Goal: Task Accomplishment & Management: Complete application form

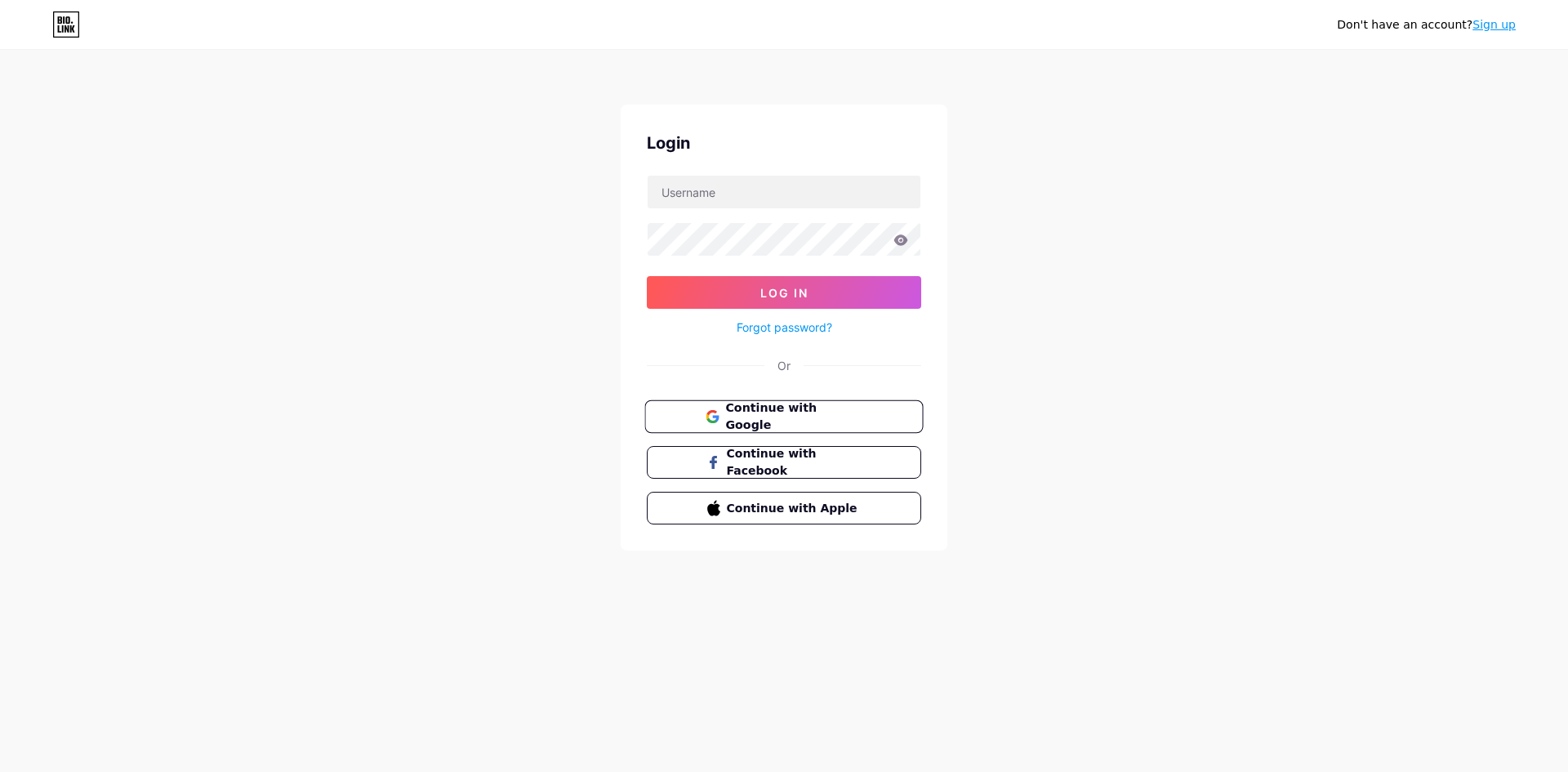
click at [803, 414] on span "Continue with Google" at bounding box center [793, 416] width 137 height 35
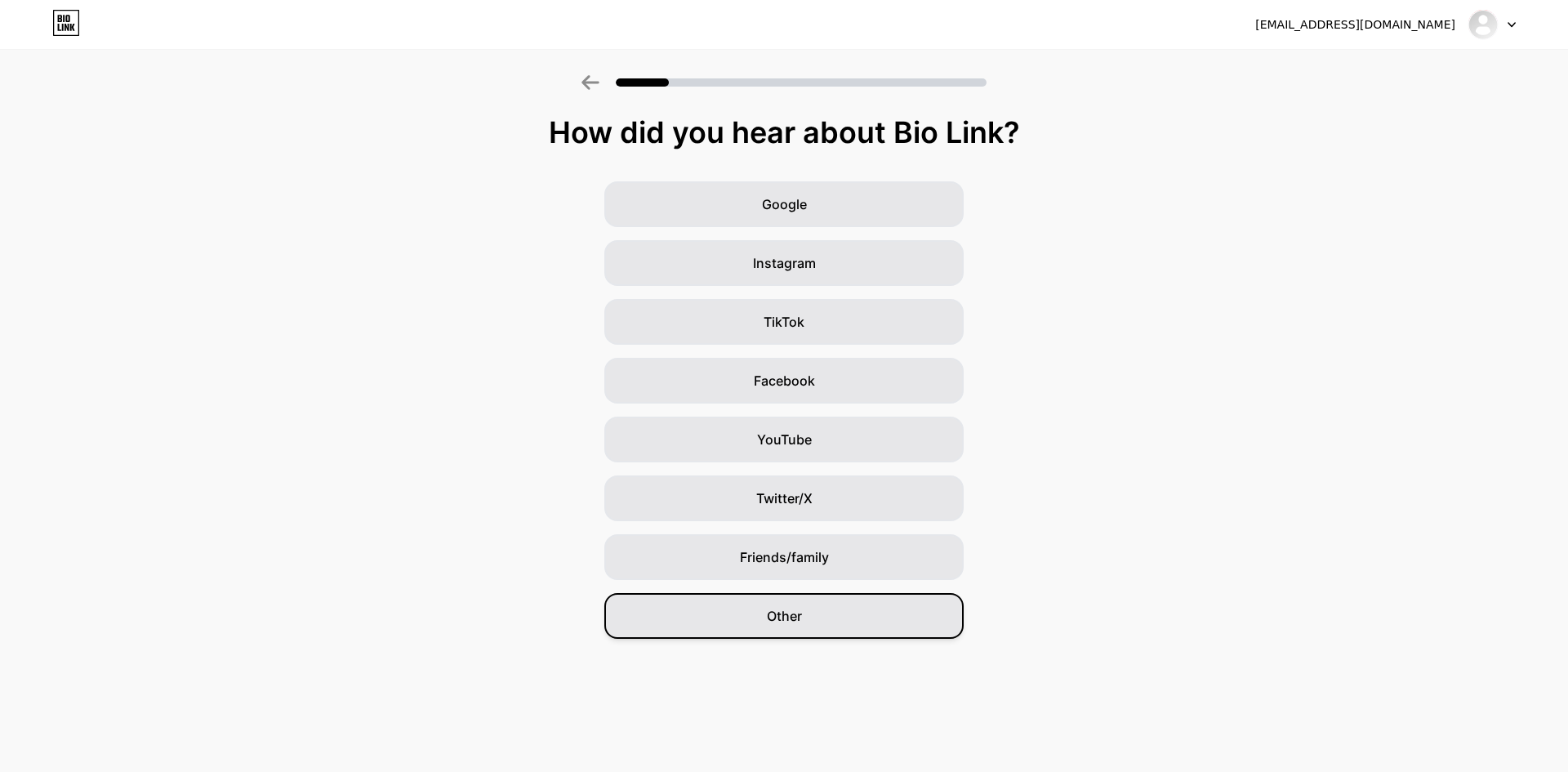
click at [825, 629] on div "Other" at bounding box center [784, 615] width 360 height 46
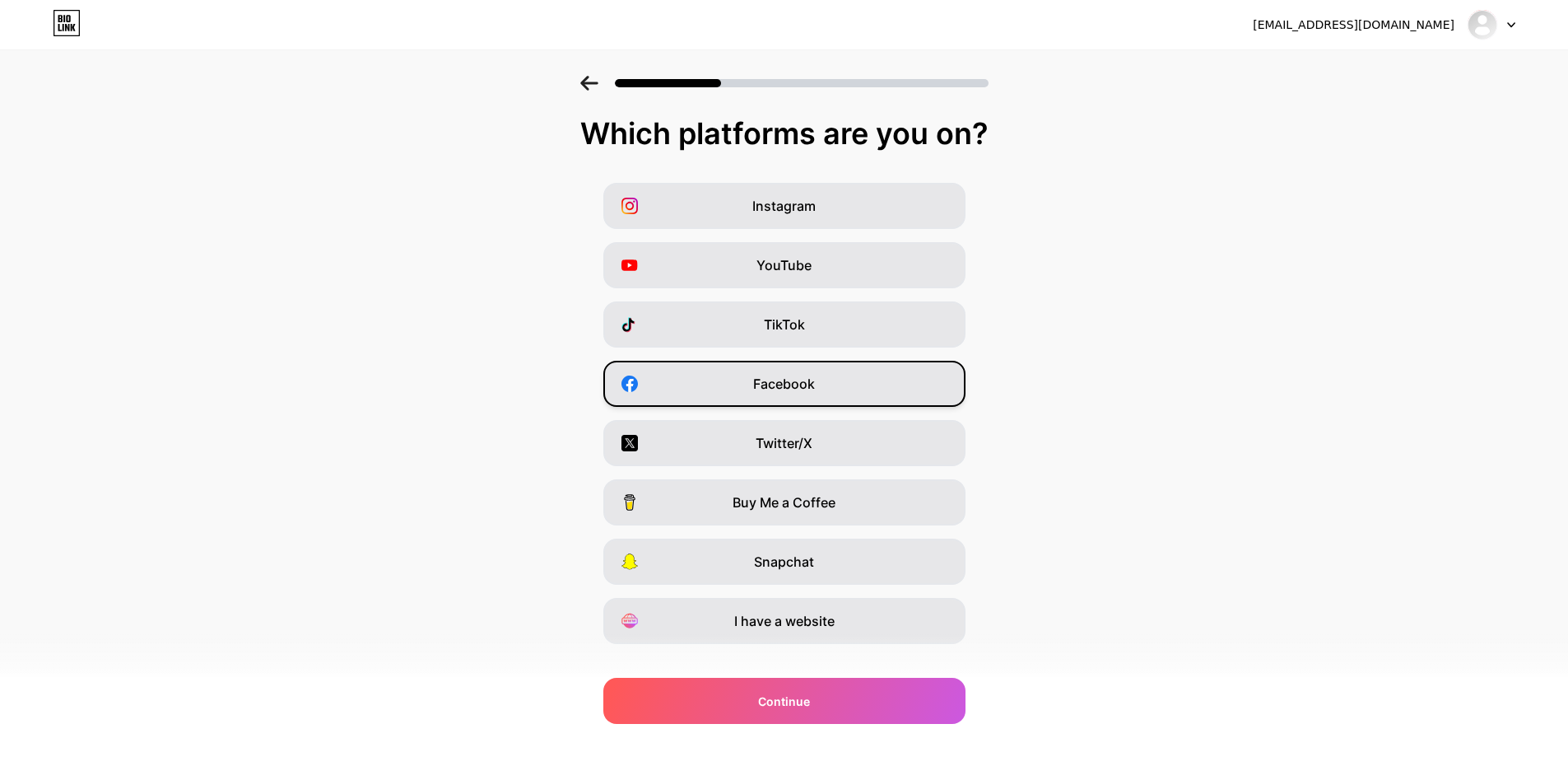
click at [792, 383] on span "Facebook" at bounding box center [784, 383] width 62 height 20
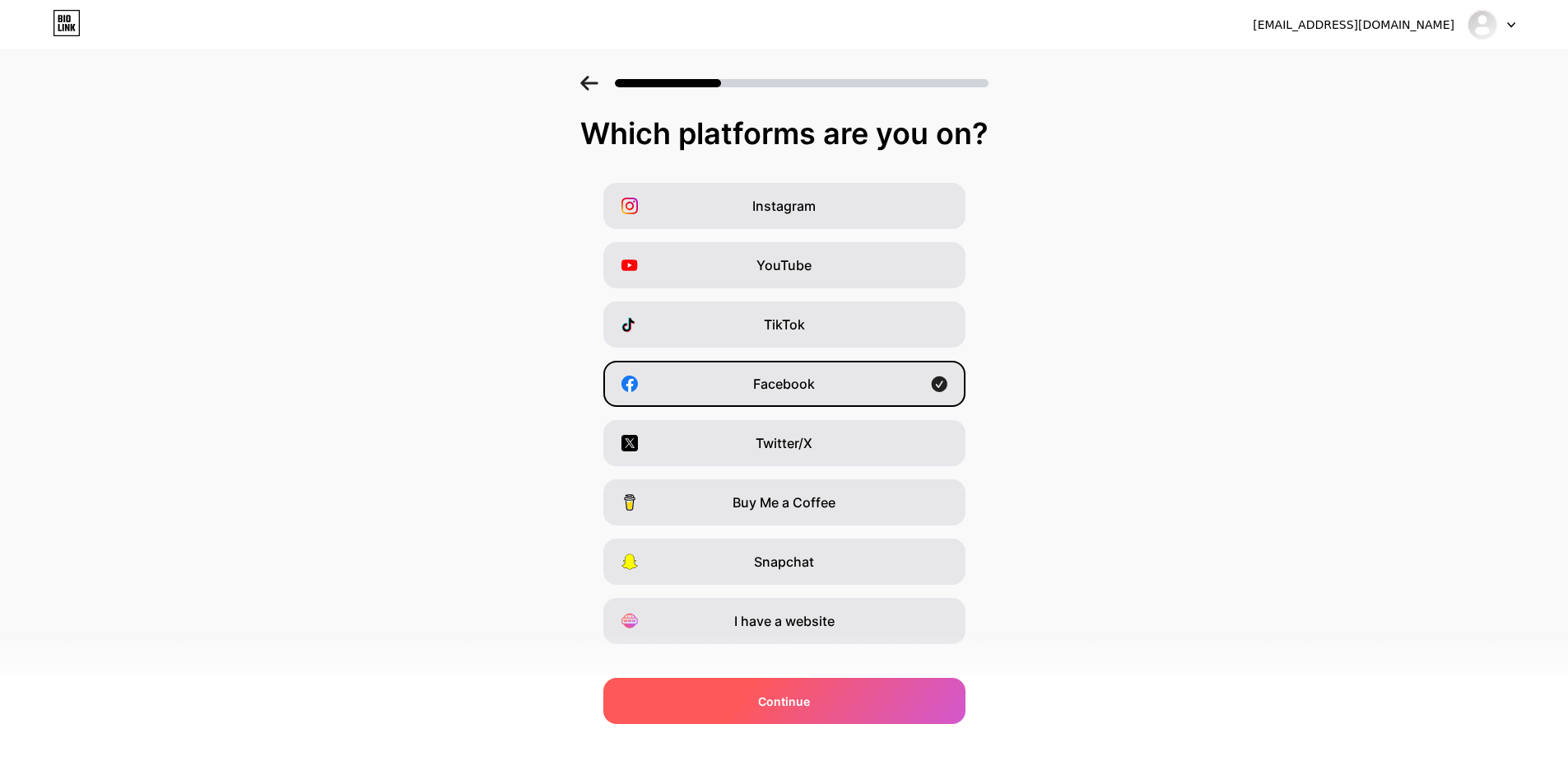
click at [792, 706] on span "Continue" at bounding box center [784, 701] width 52 height 17
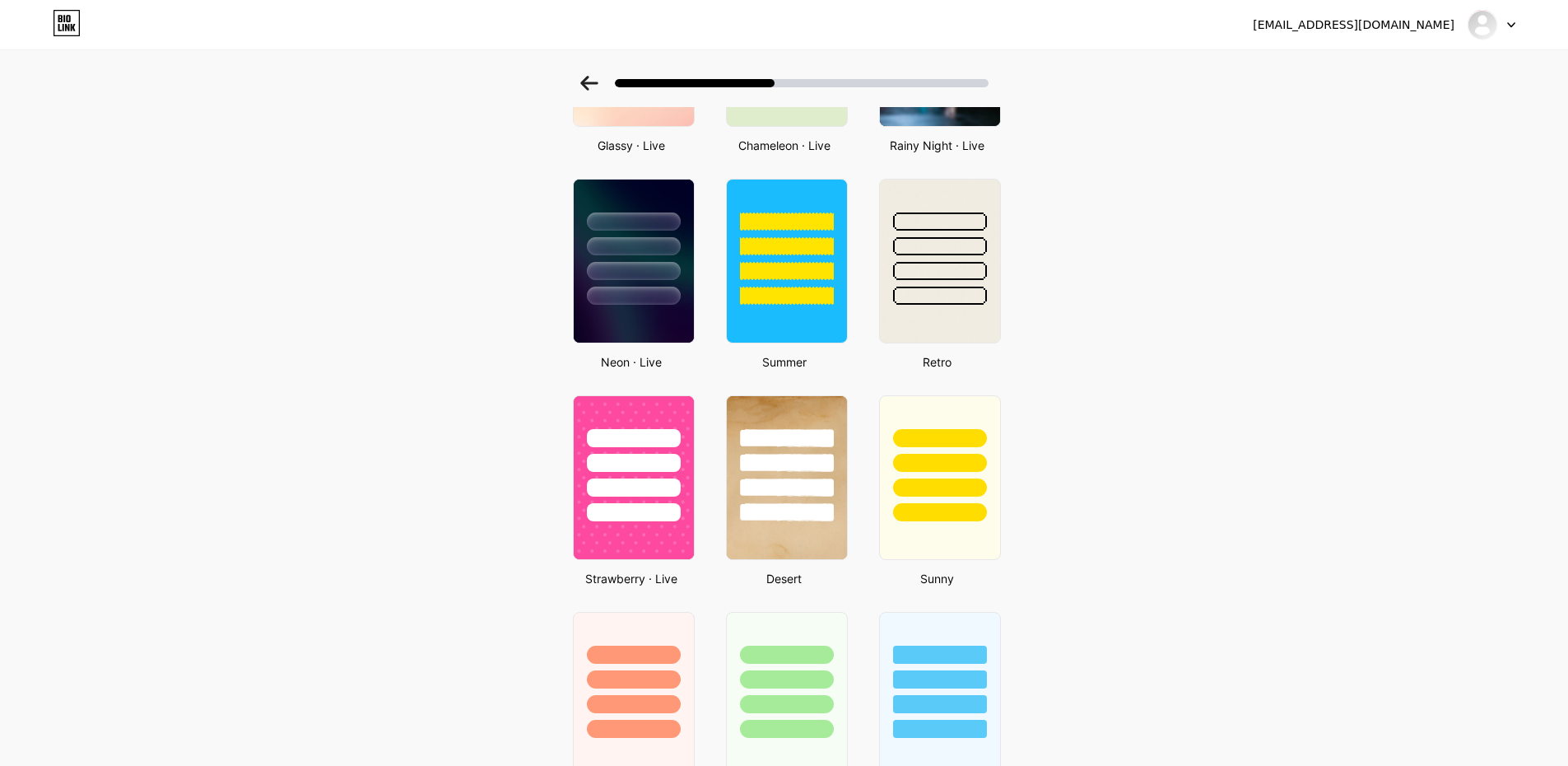
scroll to position [248, 0]
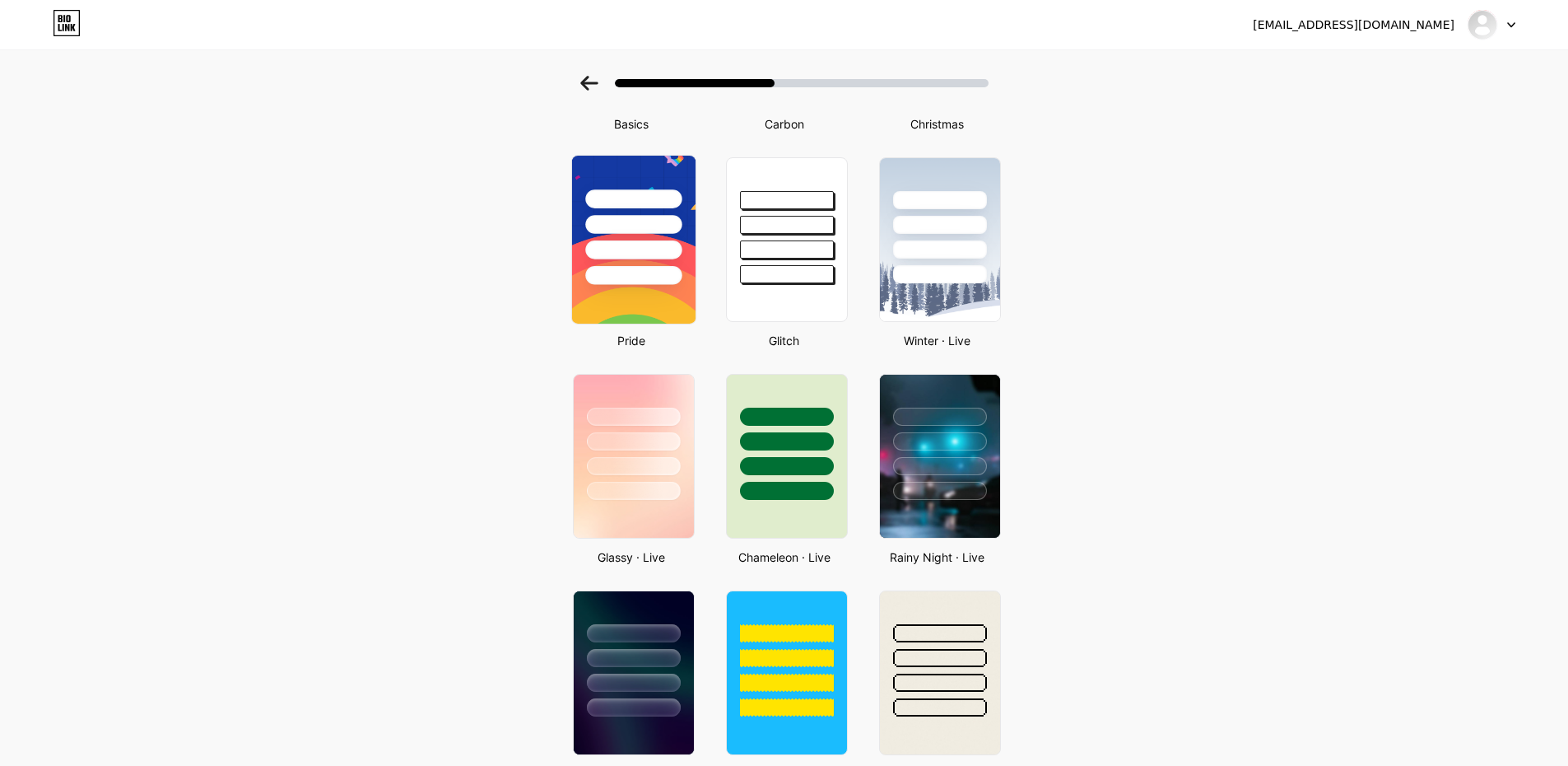
click at [648, 235] on div at bounding box center [632, 221] width 123 height 130
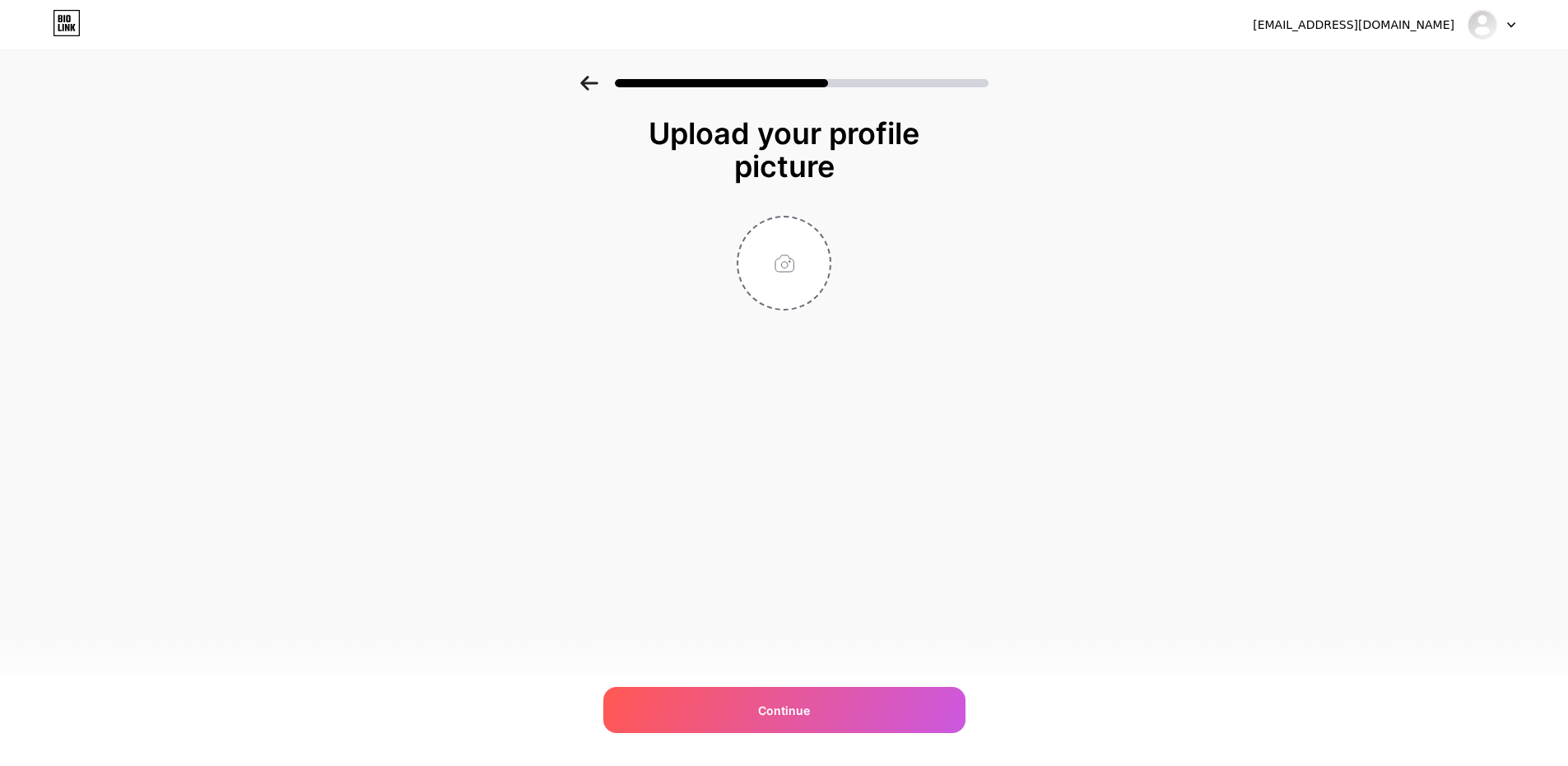
scroll to position [0, 0]
click at [800, 275] on input "file" at bounding box center [791, 264] width 92 height 92
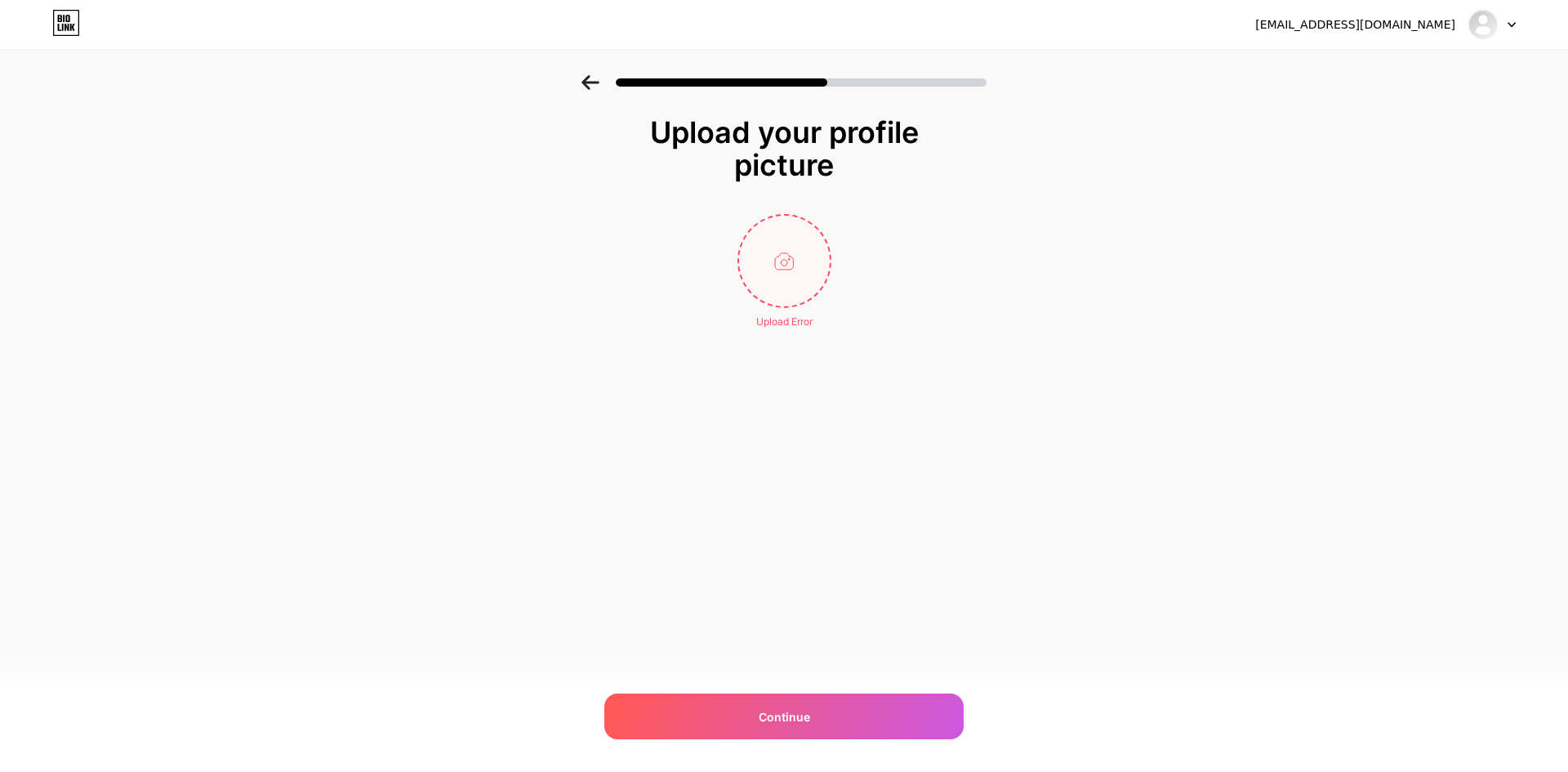
click at [790, 267] on input "file" at bounding box center [784, 261] width 91 height 91
type input "C:\fakepath\11.jpg"
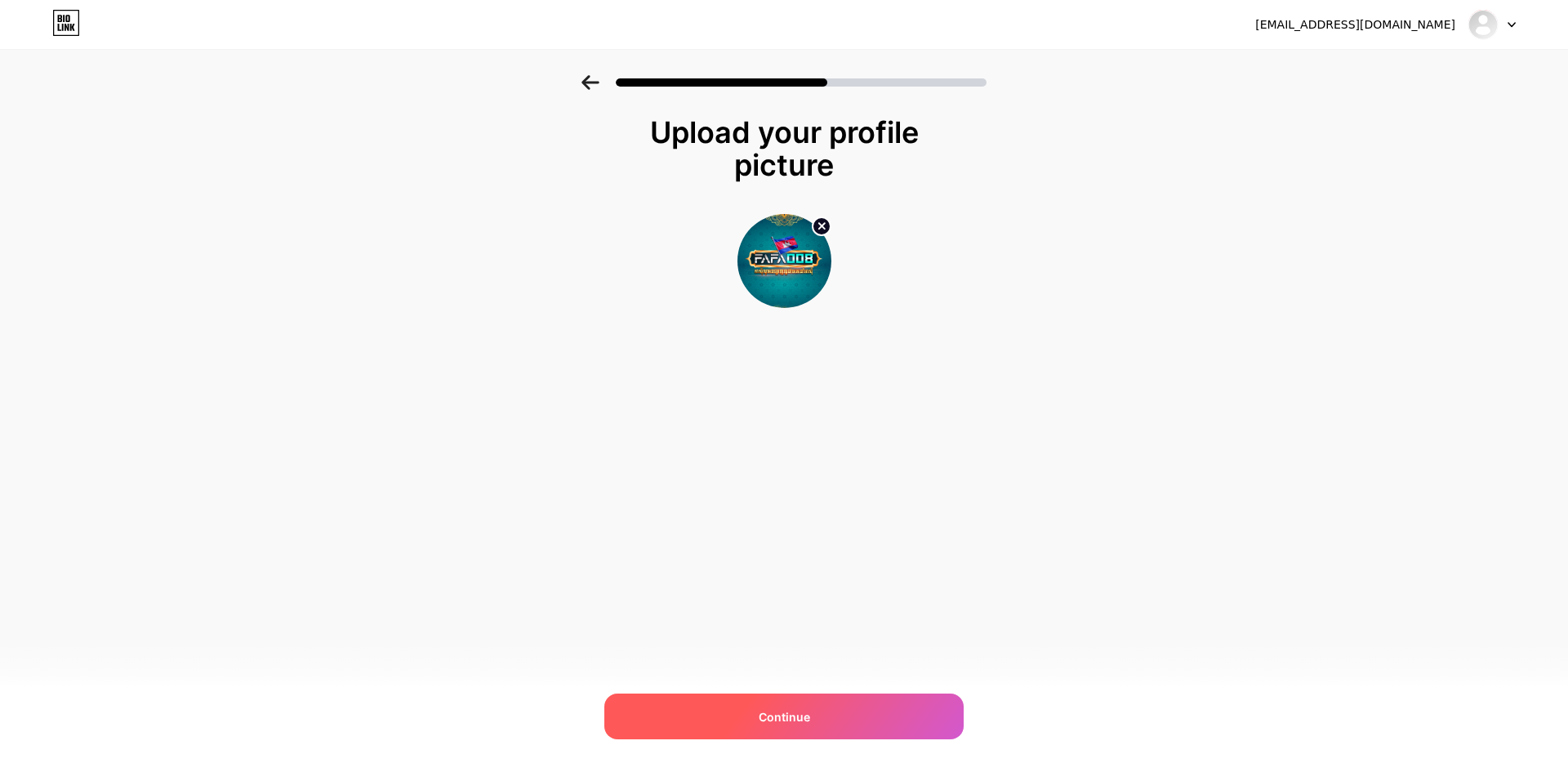
click at [860, 701] on div "Continue" at bounding box center [784, 716] width 360 height 46
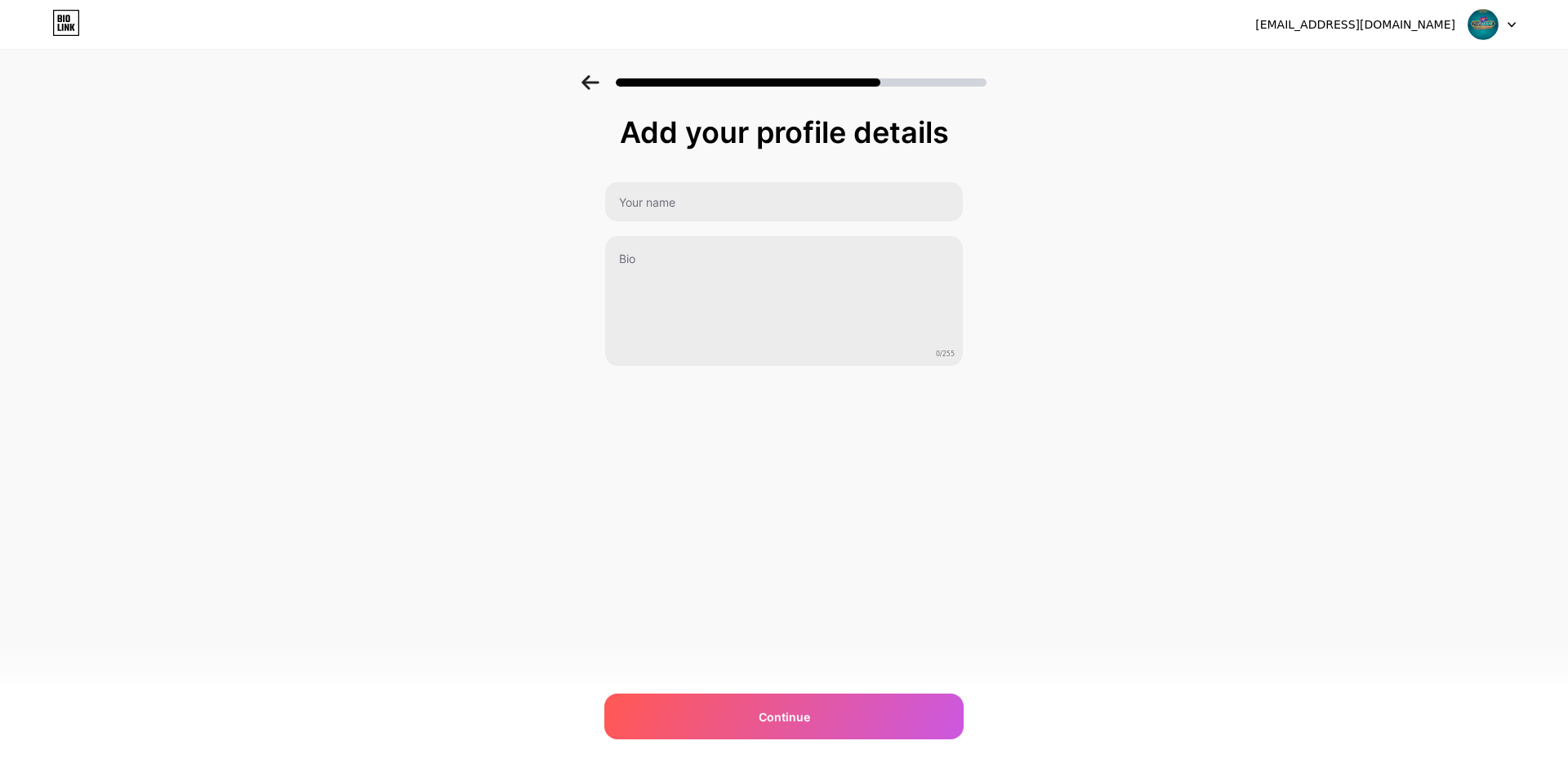
click at [673, 179] on div "Add your profile details 0/255 Continue Error" at bounding box center [784, 241] width 360 height 251
click at [673, 191] on input "text" at bounding box center [784, 202] width 361 height 39
type input "f"
type input "FAFA008KH"
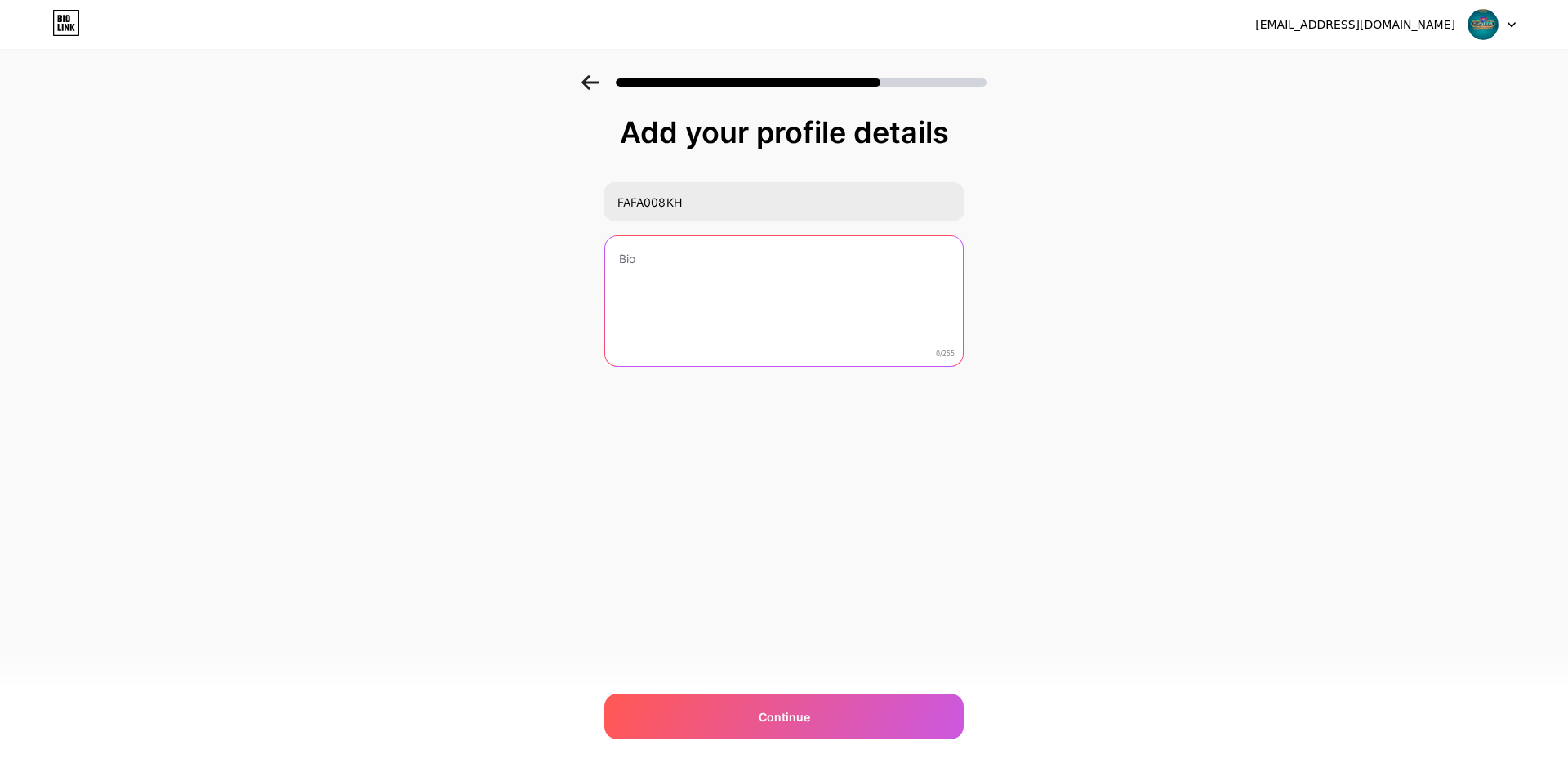
click at [769, 319] on textarea at bounding box center [784, 301] width 358 height 131
paste textarea "Fafa008 គេហរទំព័រអនឡាញលំដាប់អាសុី ចុចទីនេះភ្នាក់ងា : [DOMAIN_NAME][URL]"
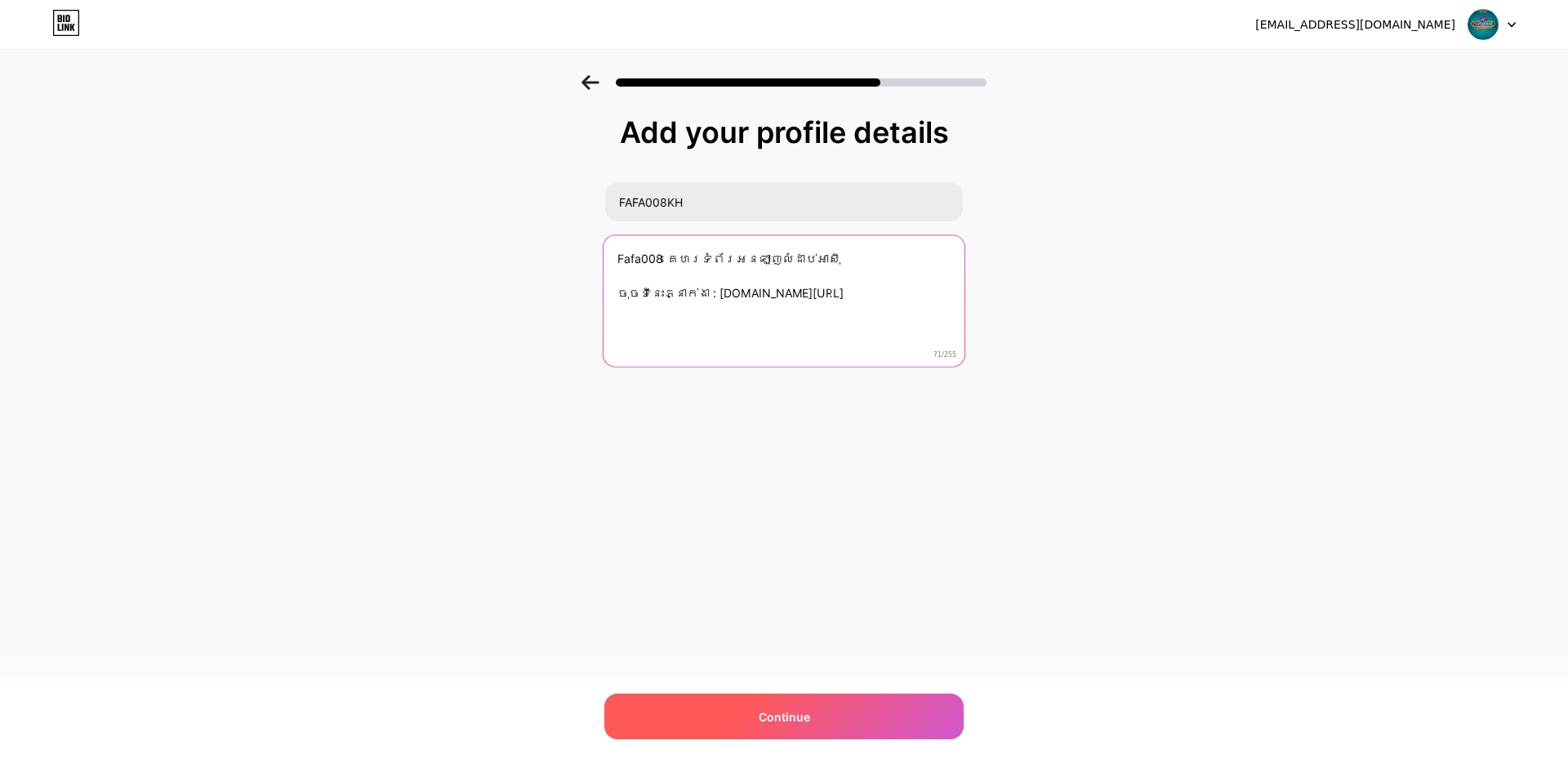
type textarea "Fafa008 គេហរទំព័រអនឡាញលំដាប់អាសុី ចុចទីនេះភ្នាក់ងា : [DOMAIN_NAME][URL]"
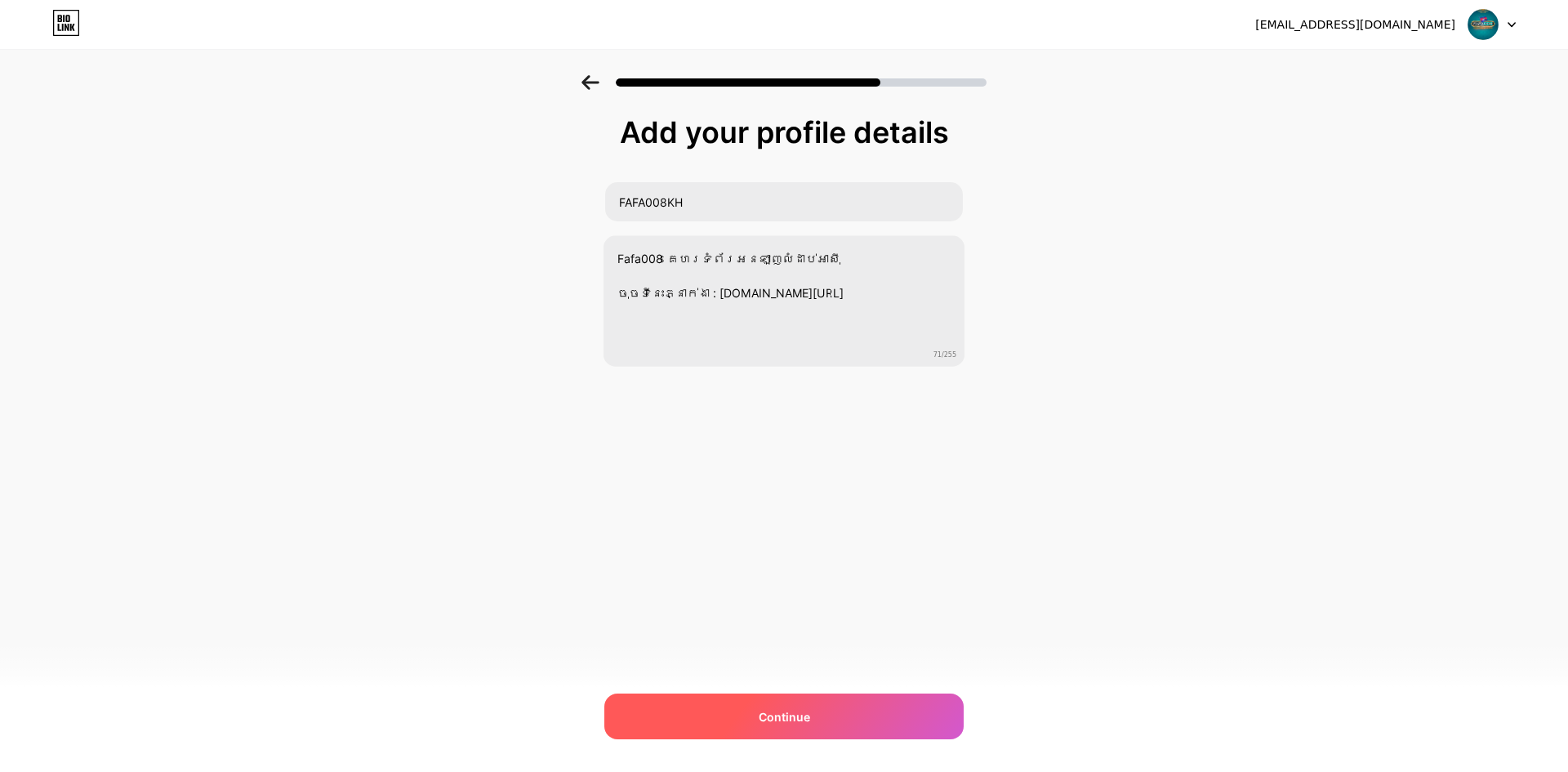
click at [823, 701] on div "Continue" at bounding box center [784, 716] width 360 height 46
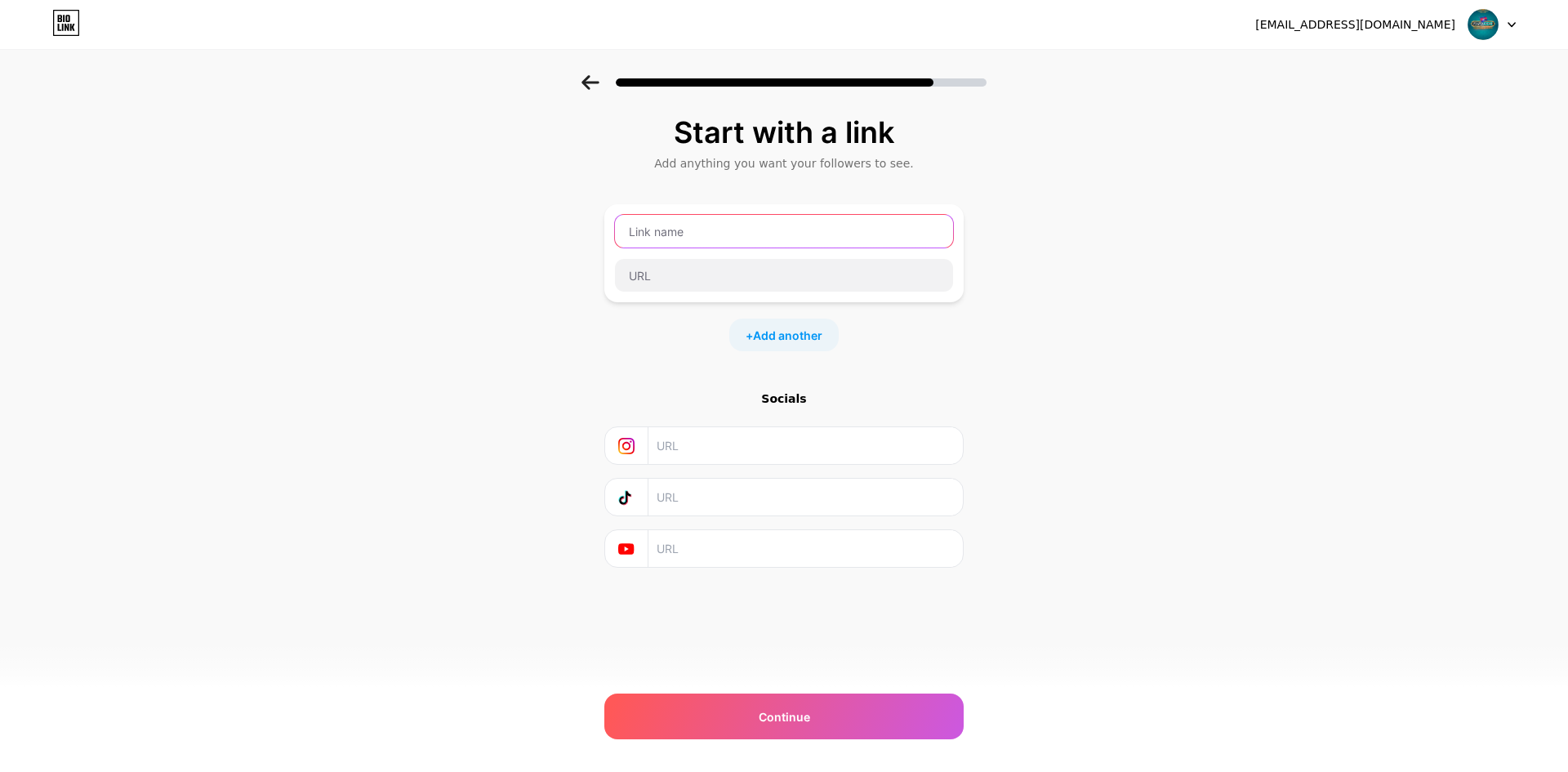
click at [693, 233] on input "text" at bounding box center [784, 231] width 338 height 33
click at [672, 274] on input "text" at bounding box center [784, 275] width 338 height 33
click at [682, 228] on input "text" at bounding box center [784, 231] width 338 height 33
click at [651, 278] on input "text" at bounding box center [784, 275] width 338 height 33
click at [678, 229] on input "text" at bounding box center [784, 231] width 338 height 33
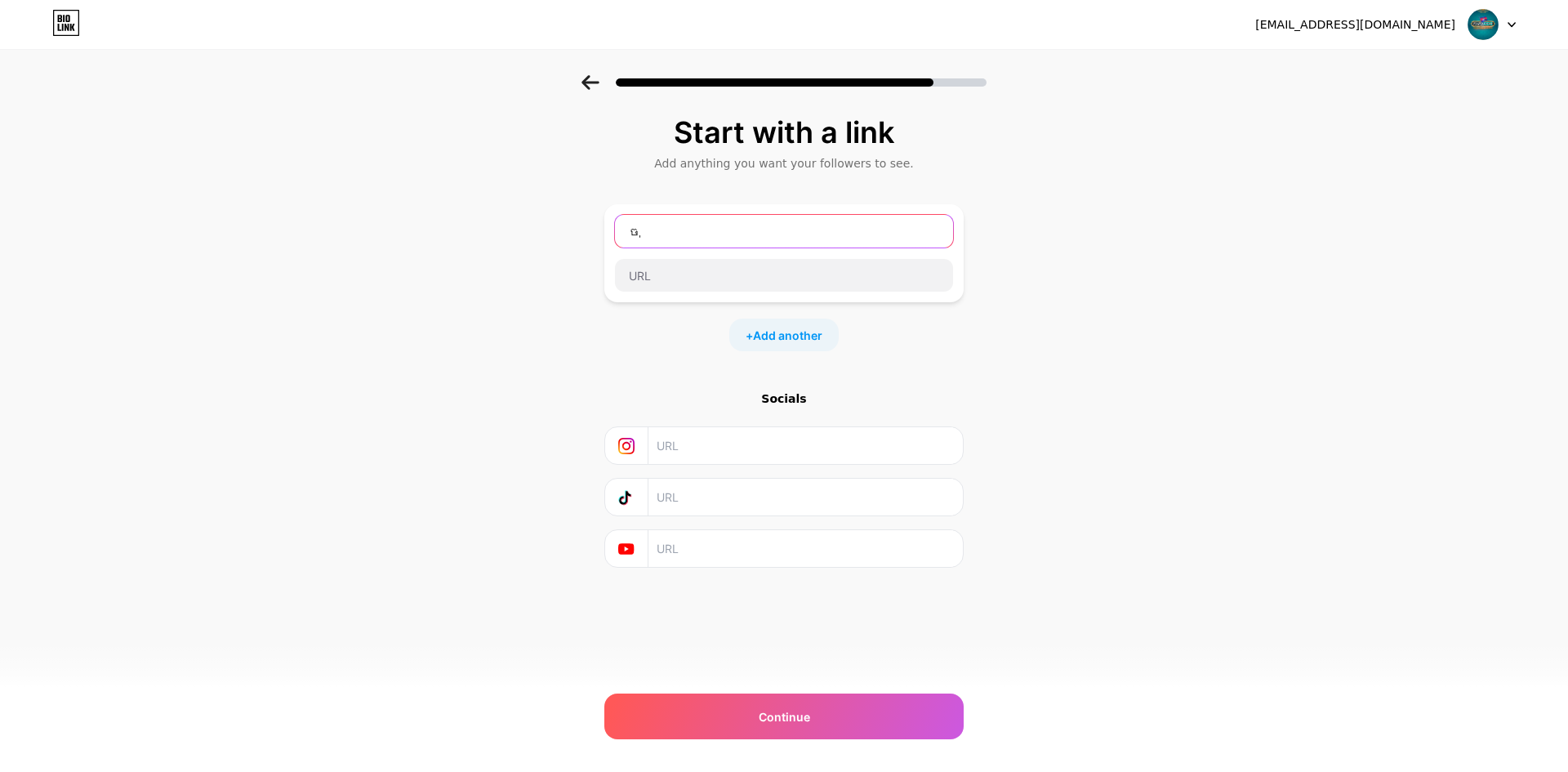
type input "ច"
type input "l"
click at [630, 238] on input "Link Website" at bounding box center [784, 231] width 338 height 33
type input "👉 Link Website"
click at [744, 285] on input "text" at bounding box center [784, 275] width 338 height 33
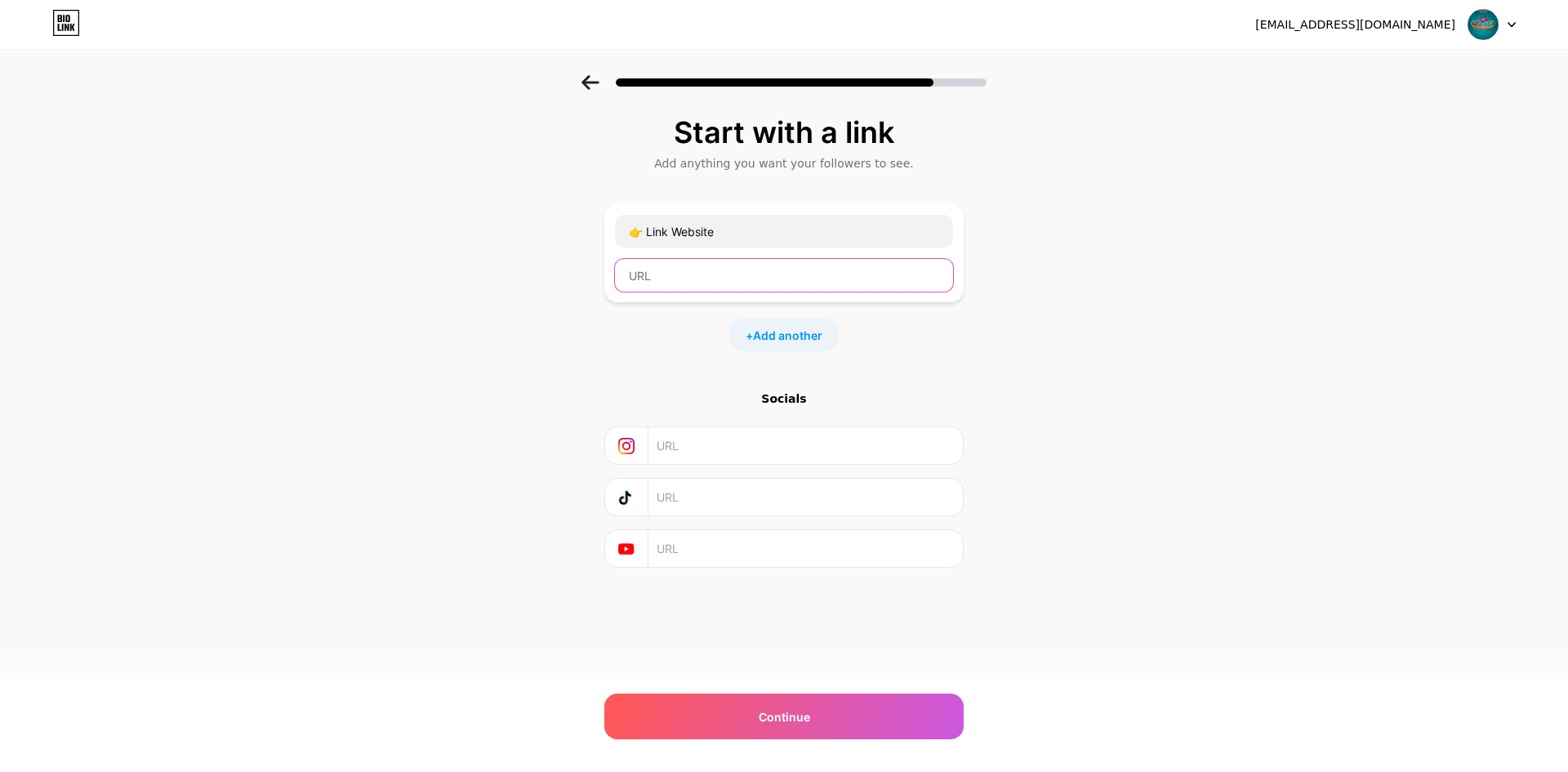
click at [659, 281] on input "text" at bounding box center [784, 275] width 338 height 33
paste input "[URL][DOMAIN_NAME]"
drag, startPoint x: 505, startPoint y: 258, endPoint x: 562, endPoint y: 257, distance: 57.0
click at [505, 258] on div "Start with a link Add anything you want your followers to see. 👉 Link Website […" at bounding box center [784, 361] width 1568 height 574
drag, startPoint x: 742, startPoint y: 278, endPoint x: 540, endPoint y: 271, distance: 202.1
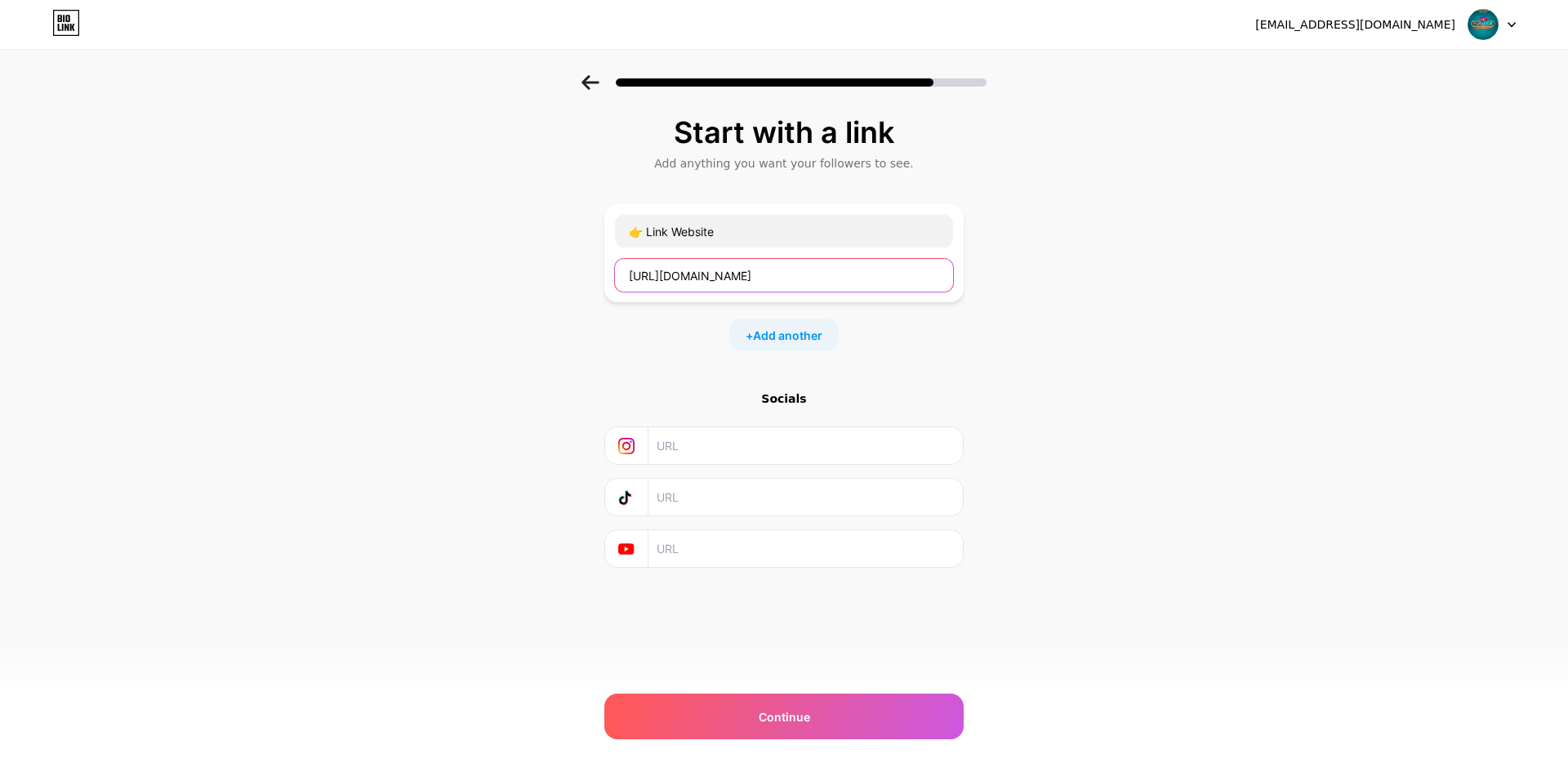
click at [540, 271] on div "Start with a link Add anything you want your followers to see. 👉 Link Website […" at bounding box center [784, 361] width 1568 height 574
paste input "[DOMAIN_NAME]/"
click at [803, 276] on input "[URL][DOMAIN_NAME]" at bounding box center [784, 275] width 338 height 33
type input "[URL][DOMAIN_NAME]"
click at [1036, 351] on div "Start with a link Add anything you want your followers to see. 👉 Link Website […" at bounding box center [784, 361] width 1568 height 574
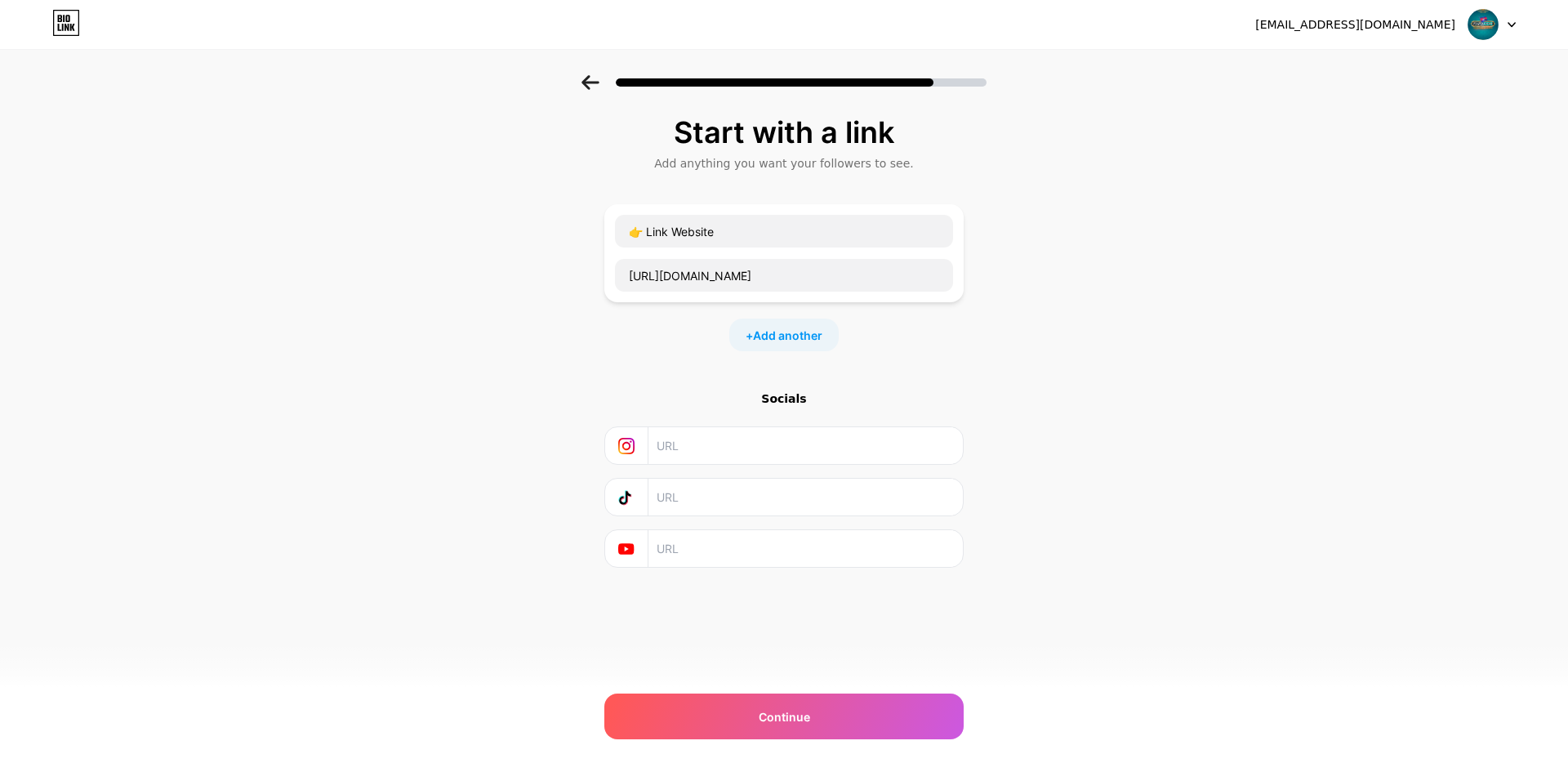
click at [784, 398] on div "Socials" at bounding box center [784, 398] width 360 height 16
click at [773, 336] on span "Add another" at bounding box center [788, 335] width 70 height 17
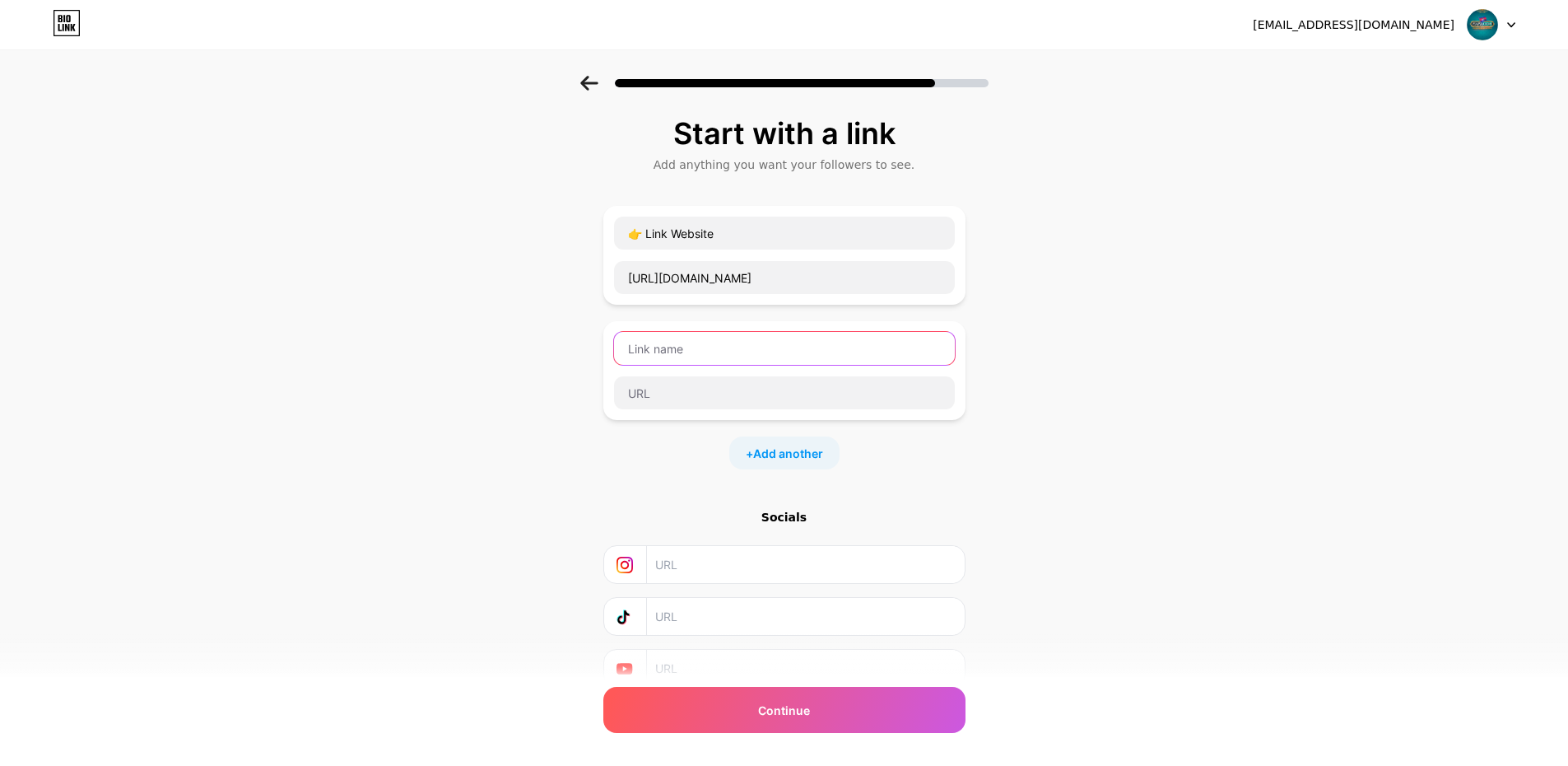
click at [692, 350] on input "text" at bounding box center [784, 348] width 341 height 33
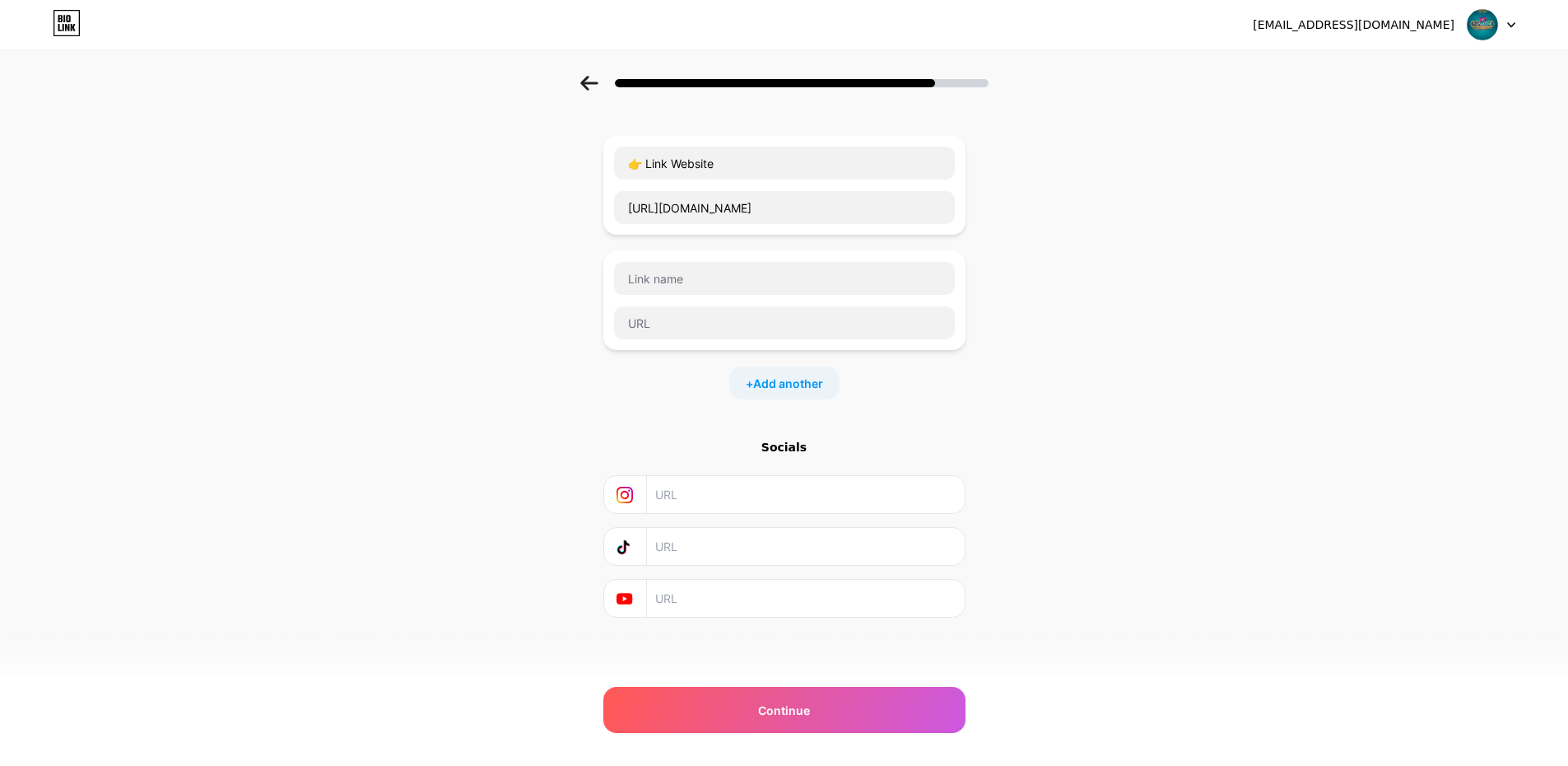
click at [695, 497] on input "text" at bounding box center [804, 494] width 299 height 37
drag, startPoint x: 799, startPoint y: 437, endPoint x: 753, endPoint y: 558, distance: 129.4
click at [795, 438] on div "Start with a link Add anything you want your followers to see. 👉 Link Website […" at bounding box center [784, 332] width 363 height 571
click at [798, 713] on span "Continue" at bounding box center [784, 710] width 52 height 17
click at [808, 712] on span "Continue" at bounding box center [784, 710] width 52 height 17
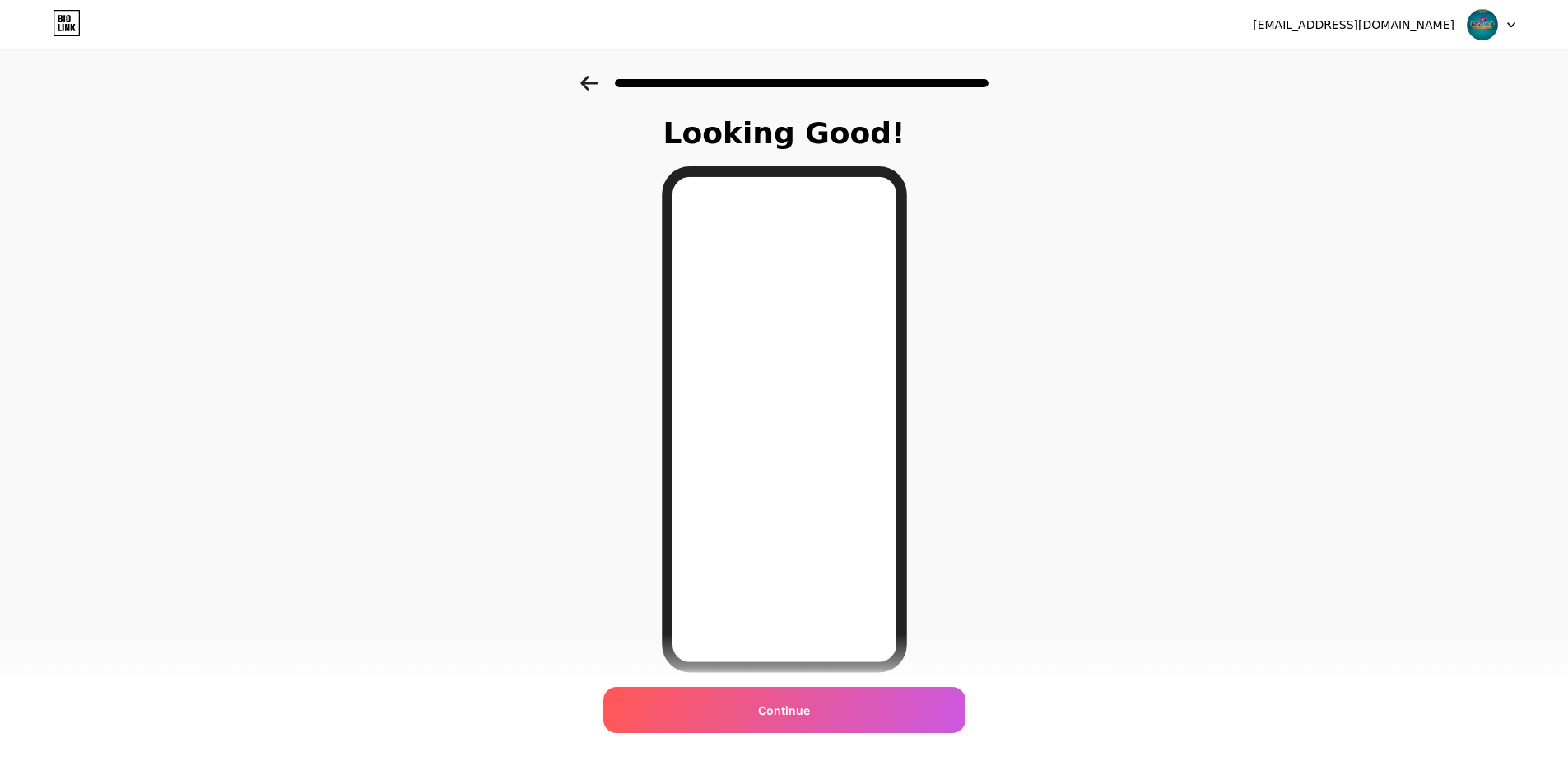
scroll to position [62, 0]
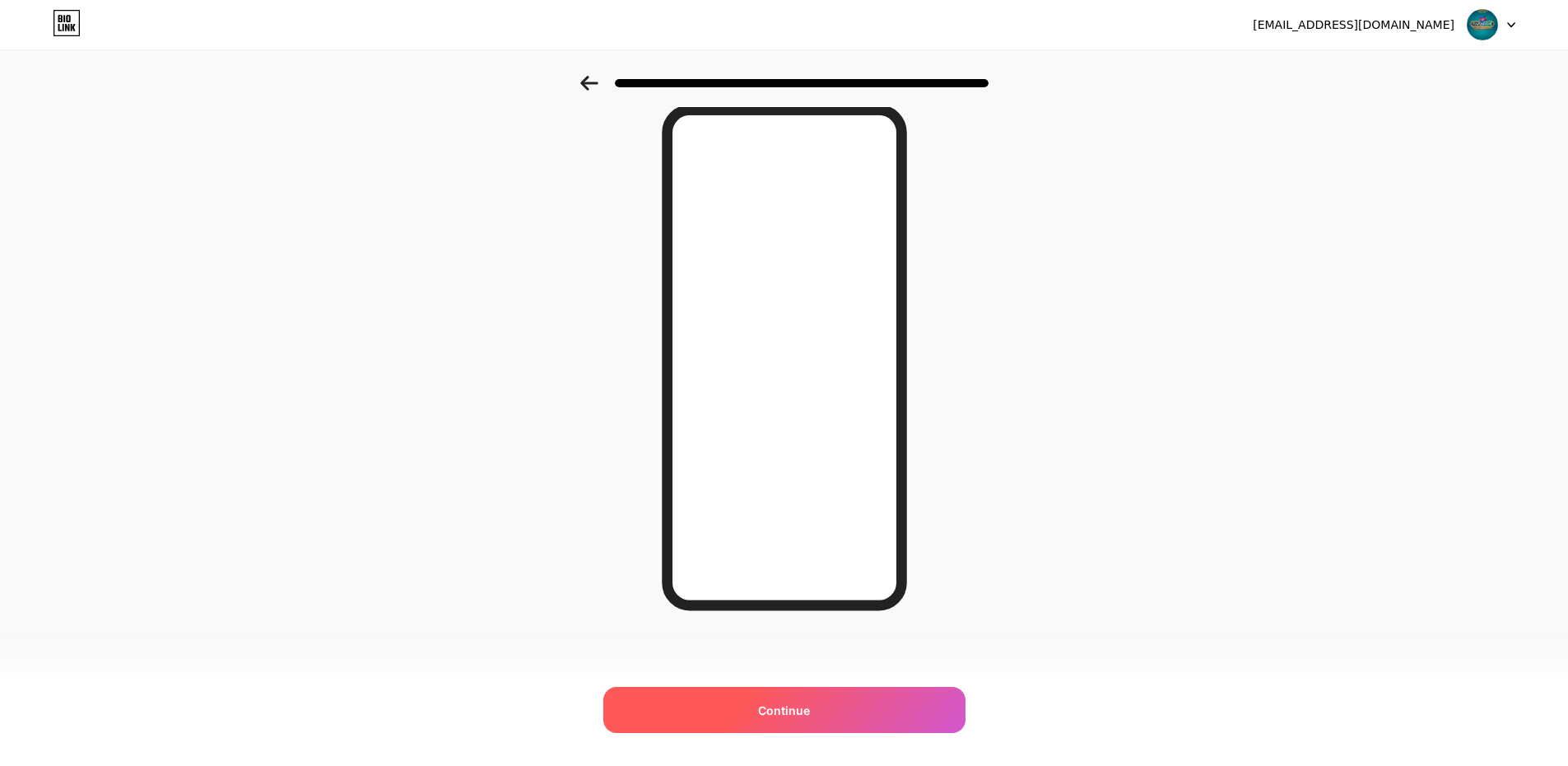
click at [807, 707] on span "Continue" at bounding box center [784, 710] width 52 height 17
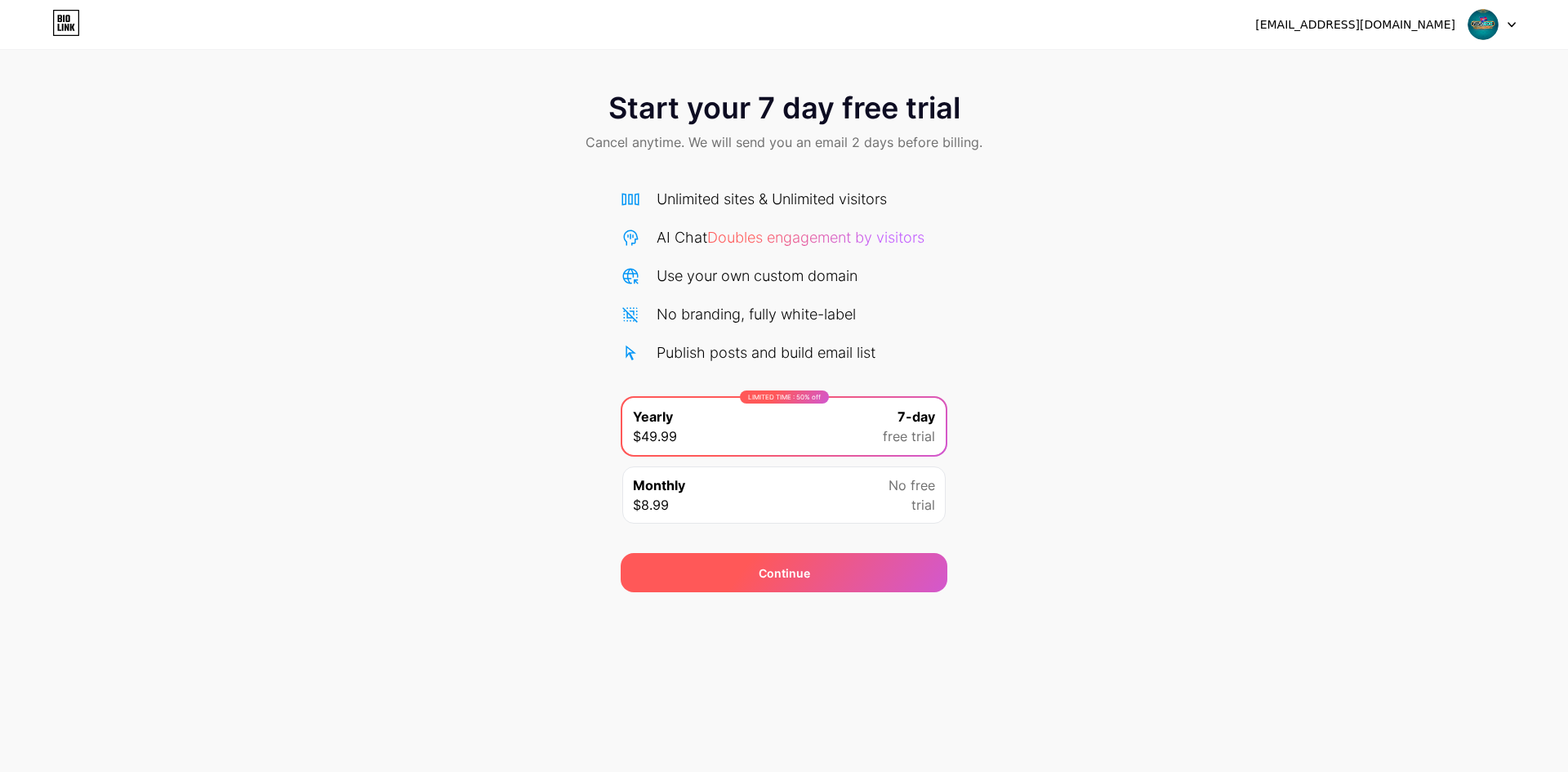
click at [789, 567] on span "Continue" at bounding box center [784, 572] width 52 height 17
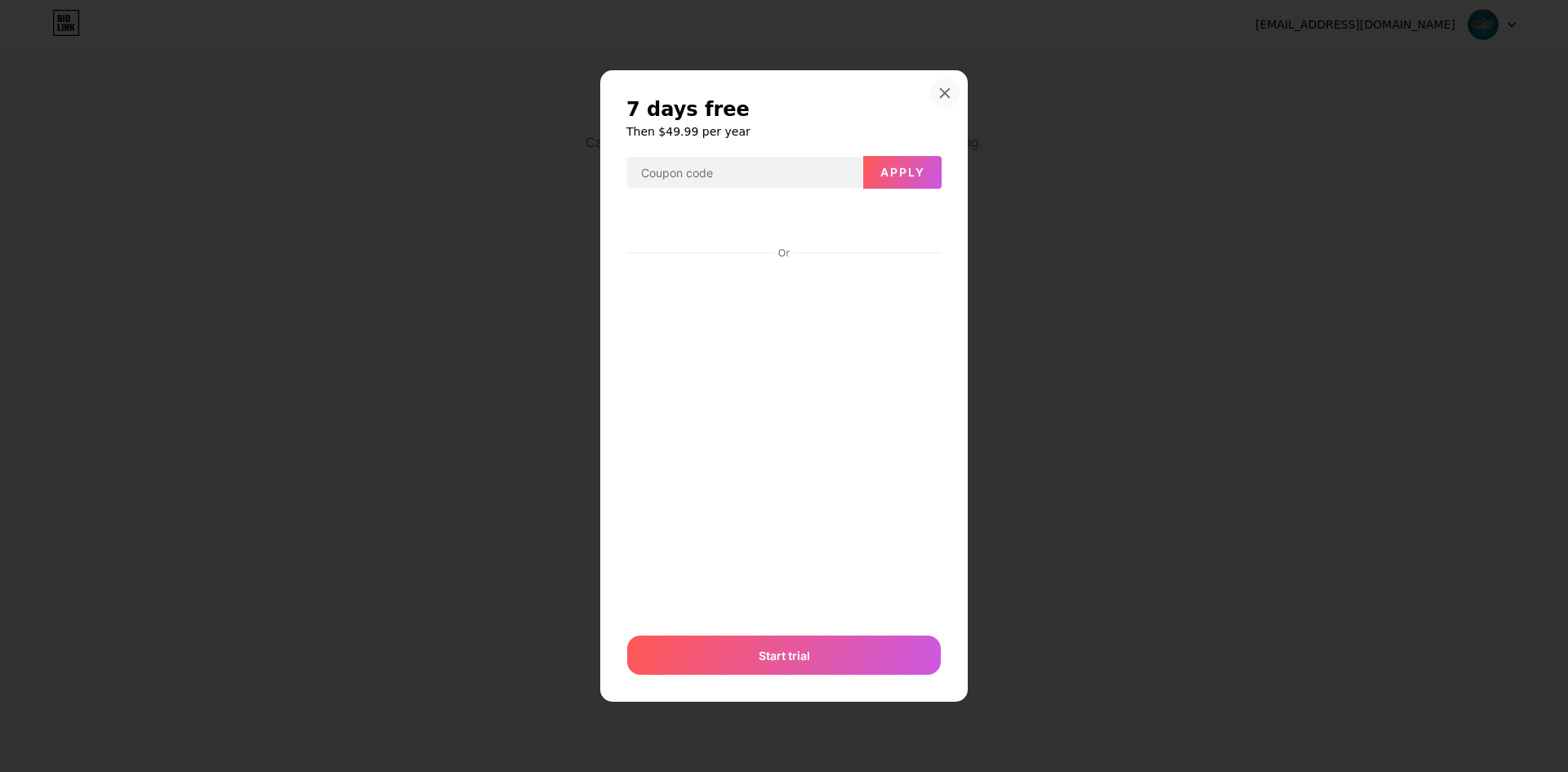
click at [944, 94] on icon at bounding box center [945, 93] width 9 height 9
